Goal: Task Accomplishment & Management: Manage account settings

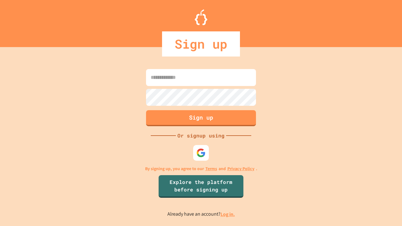
click at [228, 214] on link "Log in." at bounding box center [228, 214] width 14 height 7
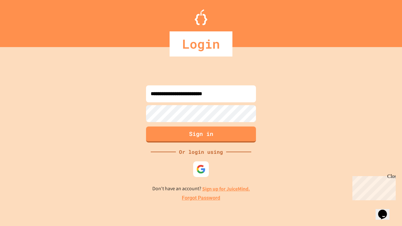
type input "**********"
